Goal: Information Seeking & Learning: Learn about a topic

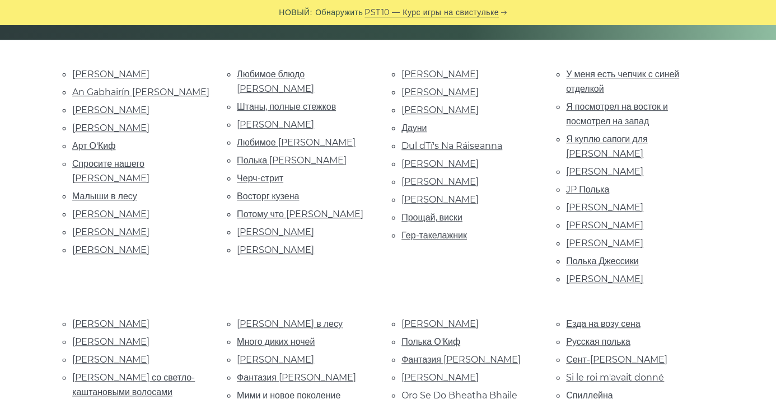
scroll to position [256, 0]
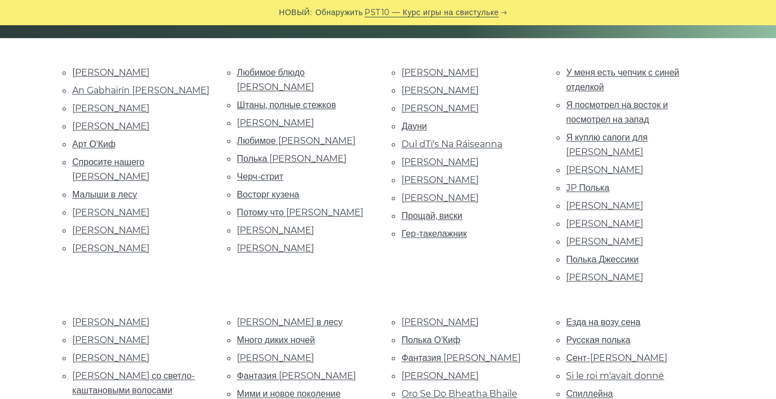
click at [253, 128] on font "Синяк Хилл" at bounding box center [275, 123] width 77 height 11
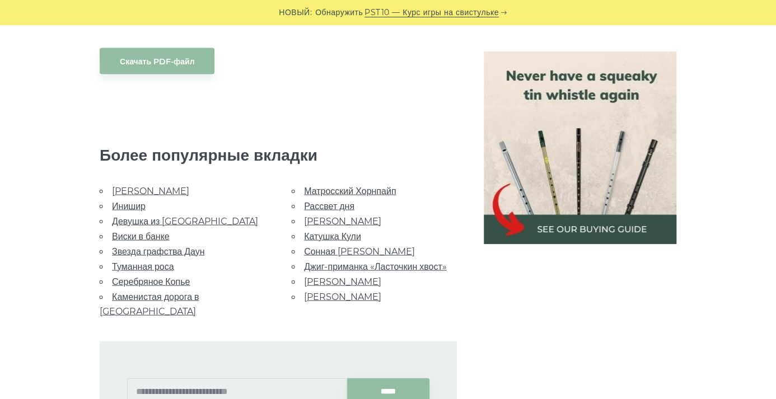
scroll to position [928, 0]
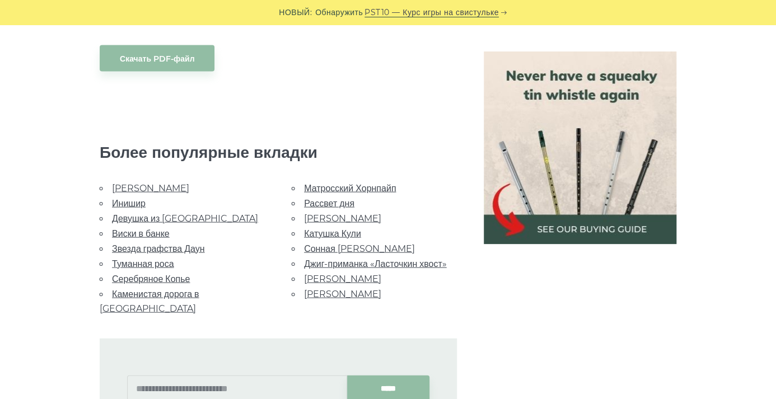
click at [151, 193] on font "[PERSON_NAME]" at bounding box center [150, 188] width 77 height 11
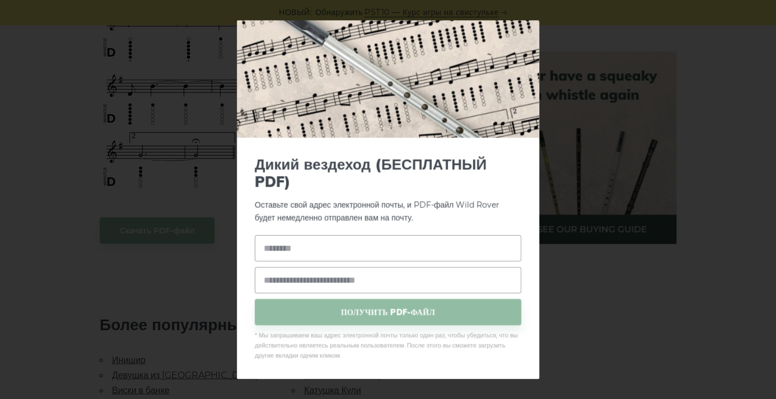
scroll to position [87, 0]
click at [578, 267] on div "× Дикий вездеход (БЕСПЛАТНЫЙ PDF) Оставьте свой адрес электронной почты, и PDF-…" at bounding box center [388, 199] width 776 height 399
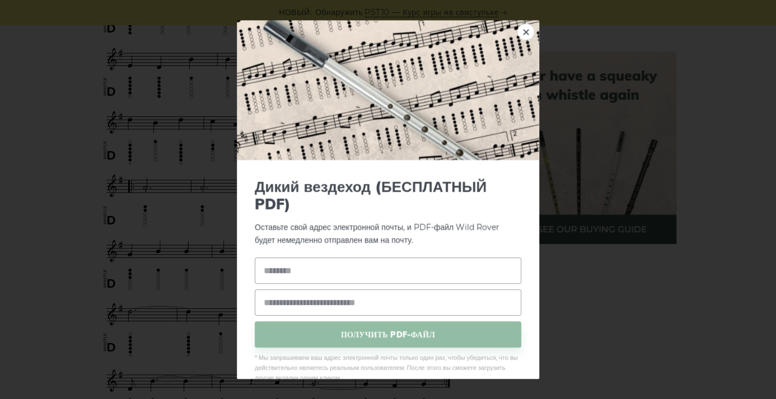
scroll to position [533, 0]
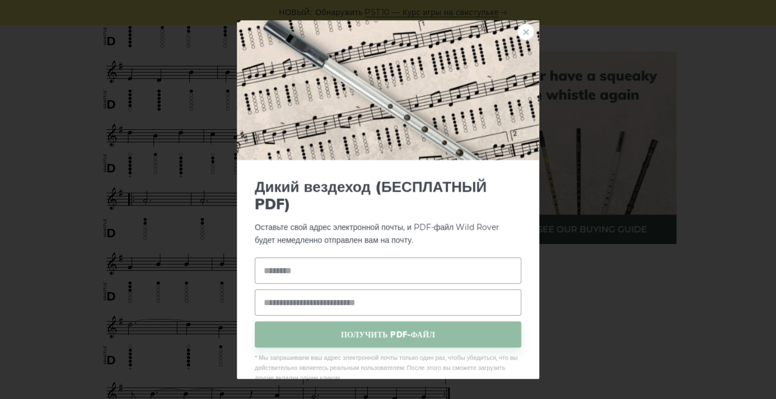
click at [522, 31] on font "×" at bounding box center [526, 32] width 10 height 21
